Goal: Information Seeking & Learning: Learn about a topic

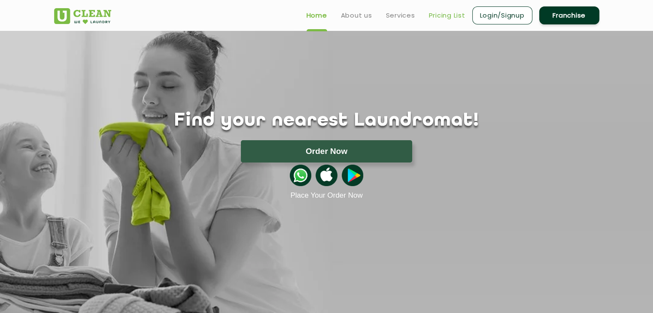
click at [441, 20] on link "Pricing List" at bounding box center [447, 15] width 36 height 10
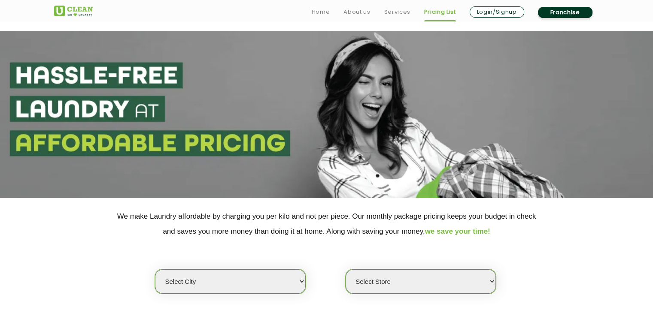
scroll to position [86, 0]
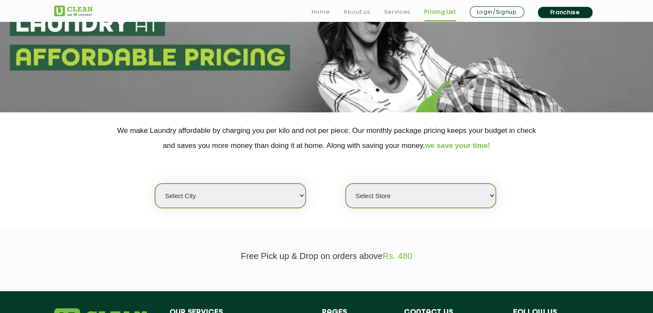
click at [272, 189] on select "Select city [GEOGRAPHIC_DATA] [GEOGRAPHIC_DATA] [GEOGRAPHIC_DATA] [GEOGRAPHIC_D…" at bounding box center [230, 196] width 150 height 24
click at [271, 193] on select "Select city [GEOGRAPHIC_DATA] [GEOGRAPHIC_DATA] [GEOGRAPHIC_DATA] [GEOGRAPHIC_D…" at bounding box center [230, 196] width 150 height 24
click at [237, 200] on select "Select city [GEOGRAPHIC_DATA] [GEOGRAPHIC_DATA] [GEOGRAPHIC_DATA] [GEOGRAPHIC_D…" at bounding box center [230, 196] width 150 height 24
select select "6"
click at [155, 184] on select "Select city [GEOGRAPHIC_DATA] [GEOGRAPHIC_DATA] [GEOGRAPHIC_DATA] [GEOGRAPHIC_D…" at bounding box center [230, 196] width 150 height 24
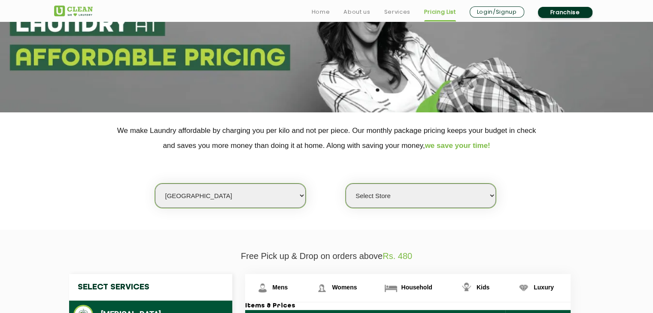
click at [386, 195] on select "Select Store [GEOGRAPHIC_DATA] [GEOGRAPHIC_DATA] UClean KR [GEOGRAPHIC_DATA] [G…" at bounding box center [420, 196] width 150 height 24
click at [368, 197] on select "Select Store [GEOGRAPHIC_DATA] [GEOGRAPHIC_DATA] UClean KR [GEOGRAPHIC_DATA] [G…" at bounding box center [420, 196] width 150 height 24
click at [345, 184] on select "Select Store [GEOGRAPHIC_DATA] [GEOGRAPHIC_DATA] UClean KR [GEOGRAPHIC_DATA] [G…" at bounding box center [420, 196] width 150 height 24
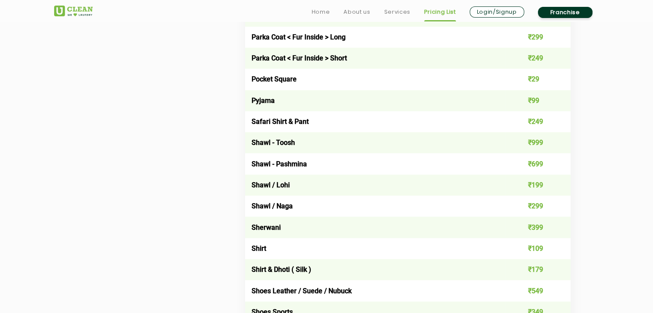
scroll to position [1073, 0]
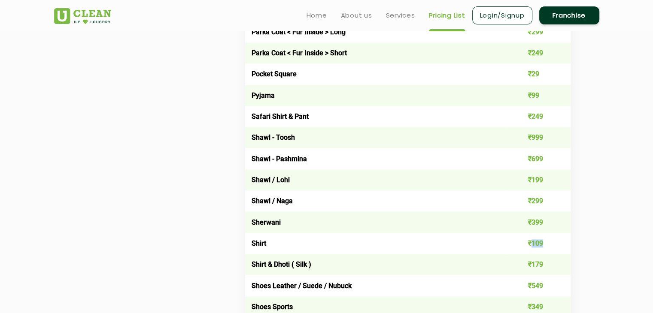
drag, startPoint x: 530, startPoint y: 248, endPoint x: 543, endPoint y: 246, distance: 12.9
click at [543, 246] on td "₹109" at bounding box center [537, 243] width 65 height 21
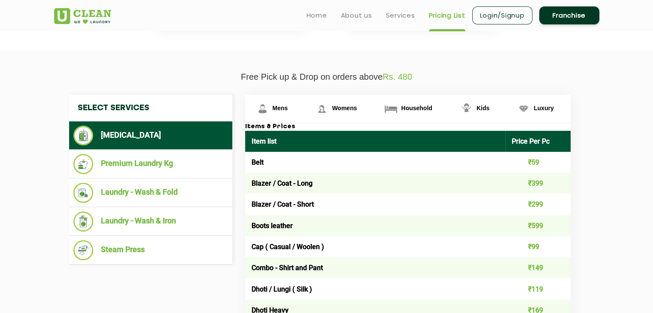
scroll to position [94, 0]
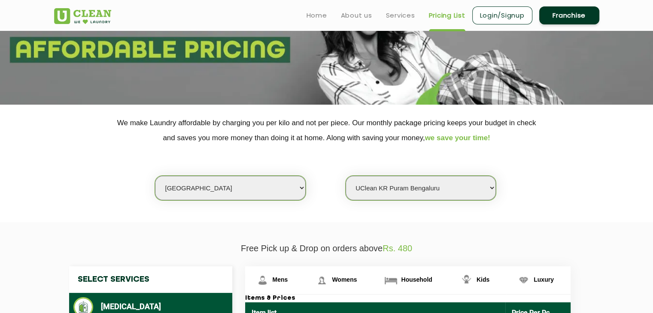
click at [442, 196] on select "Select Store [GEOGRAPHIC_DATA] [GEOGRAPHIC_DATA] UClean KR [GEOGRAPHIC_DATA] [G…" at bounding box center [420, 188] width 150 height 24
select select "413"
click at [345, 176] on select "Select Store [GEOGRAPHIC_DATA] [GEOGRAPHIC_DATA] UClean KR [GEOGRAPHIC_DATA] [G…" at bounding box center [420, 188] width 150 height 24
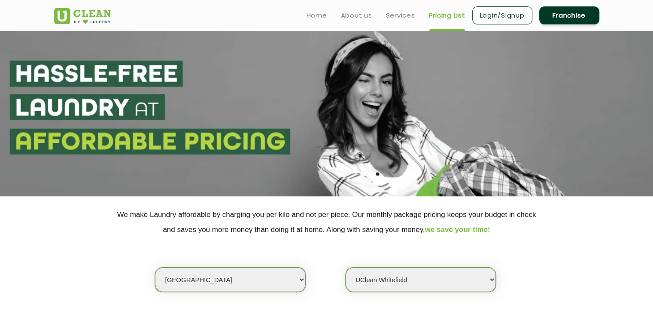
scroll to position [0, 0]
